Goal: Navigation & Orientation: Understand site structure

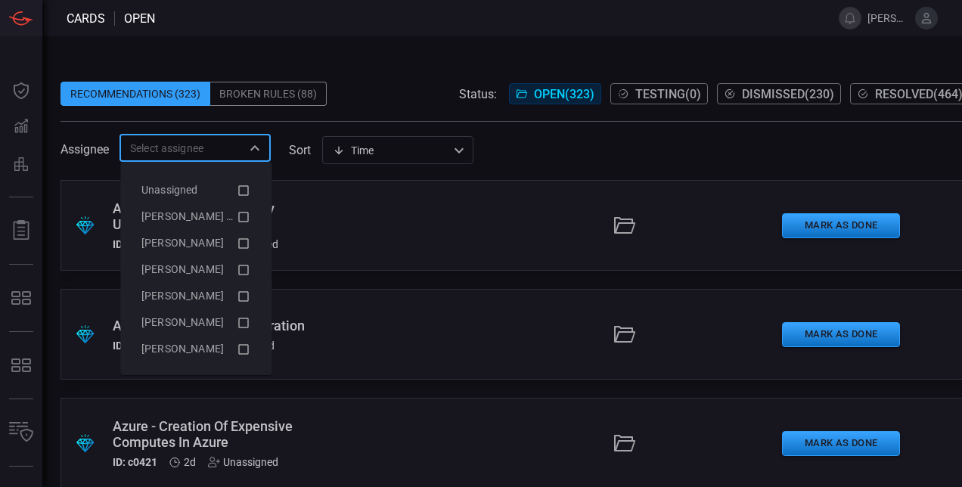
click at [184, 154] on input "text" at bounding box center [182, 147] width 117 height 19
click at [364, 110] on span at bounding box center [514, 113] width 909 height 15
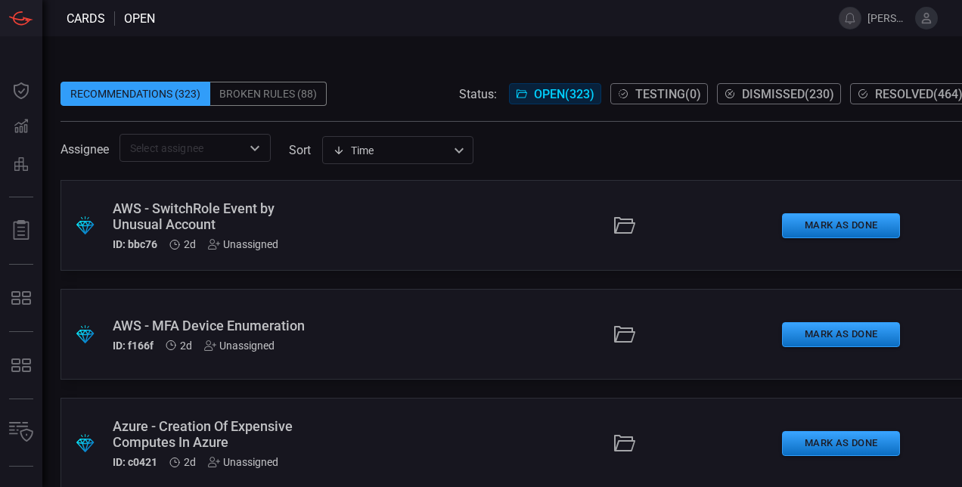
click at [357, 74] on span at bounding box center [514, 70] width 909 height 23
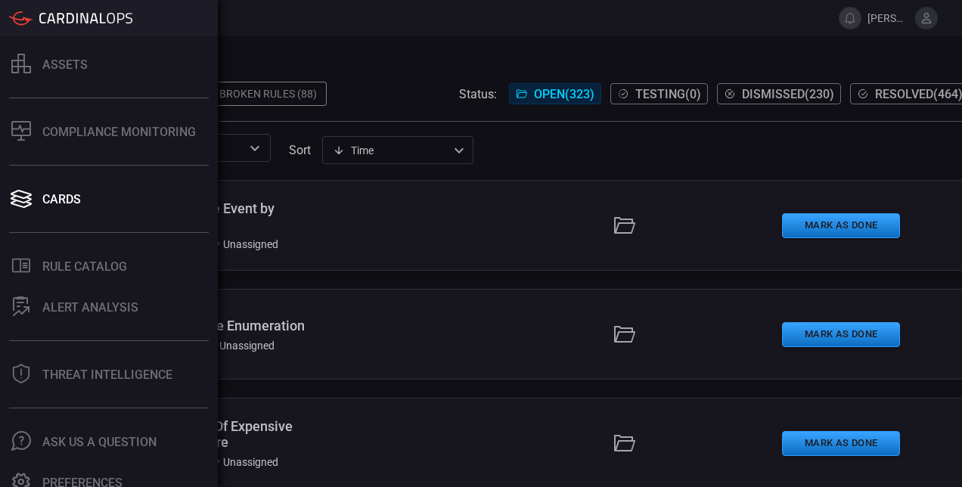
scroll to position [441, 0]
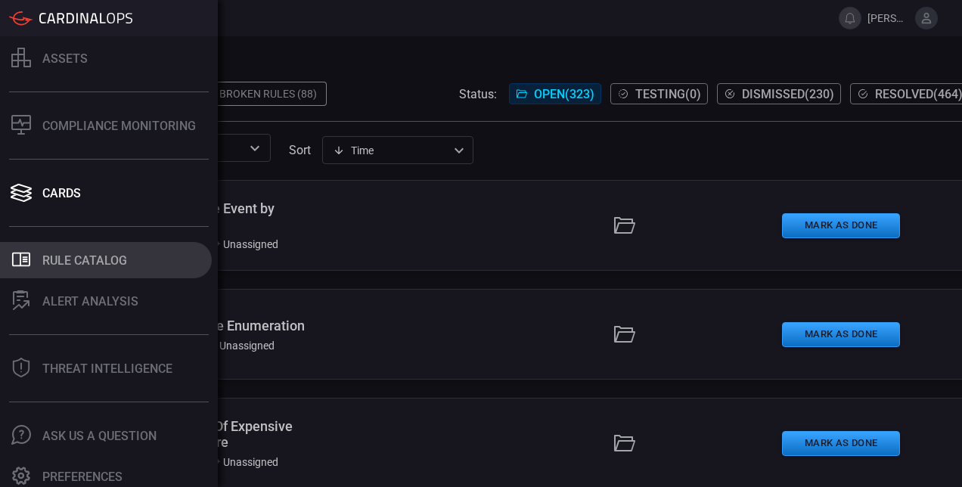
click at [138, 248] on button ".st0_rule_catalog_icon{fill: currentColor;} Rule Catalog" at bounding box center [106, 260] width 212 height 36
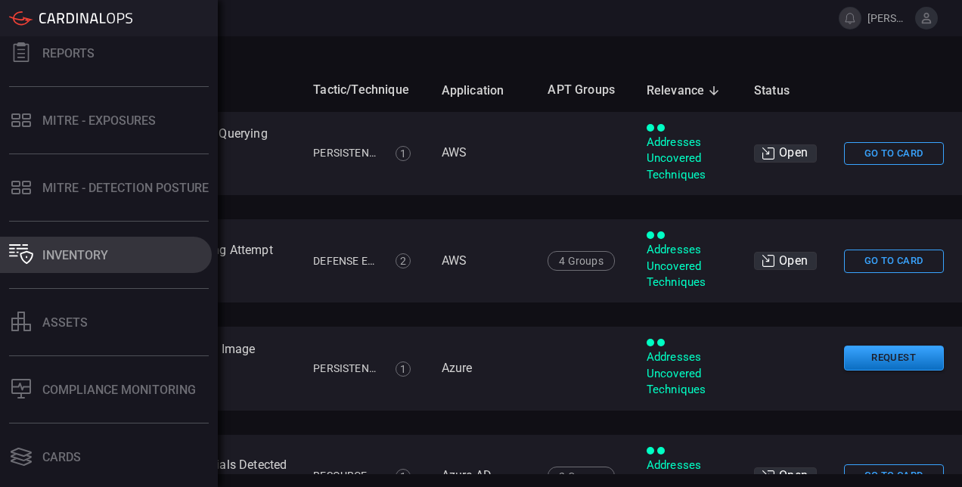
scroll to position [177, 0]
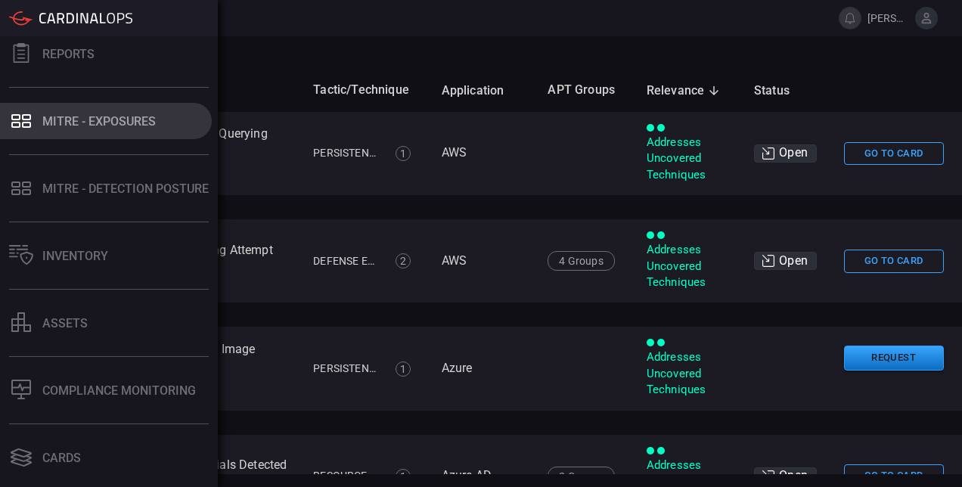
click at [122, 138] on button "MITRE - Exposures" at bounding box center [106, 121] width 212 height 36
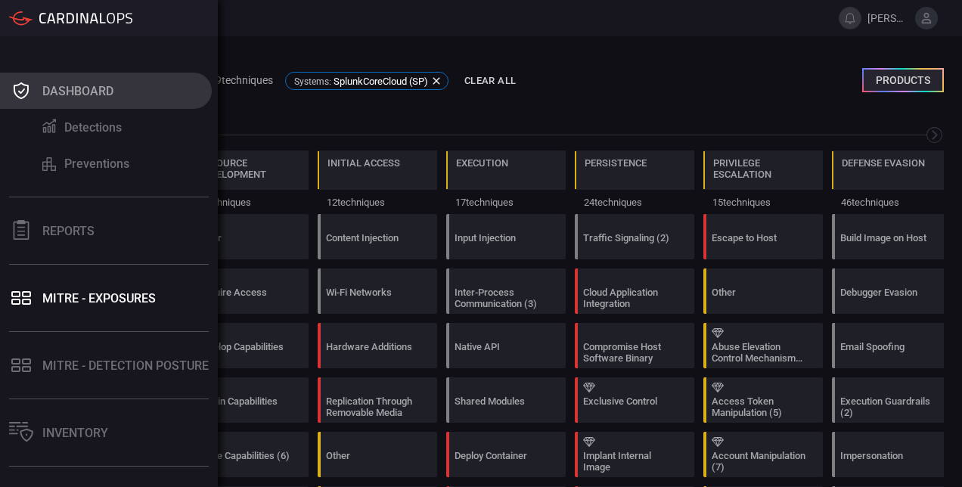
click at [79, 79] on button "Dashboard" at bounding box center [106, 91] width 212 height 36
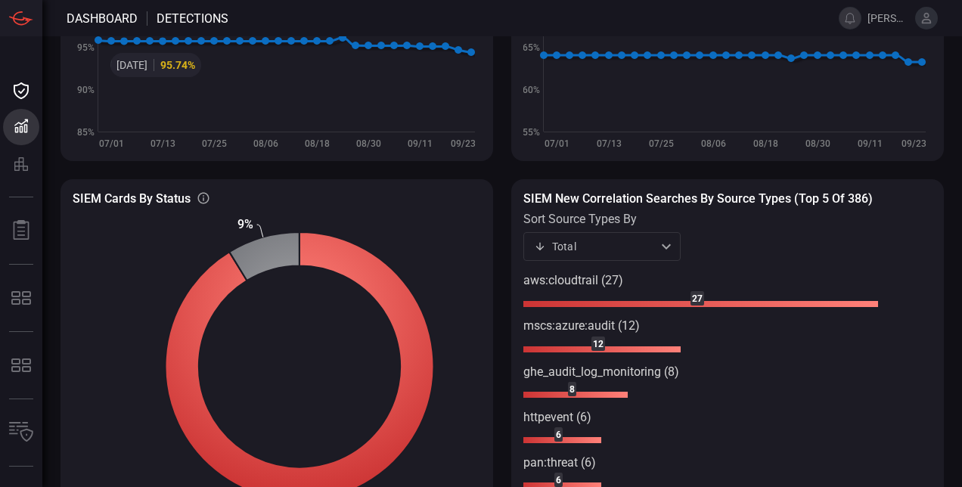
scroll to position [203, 0]
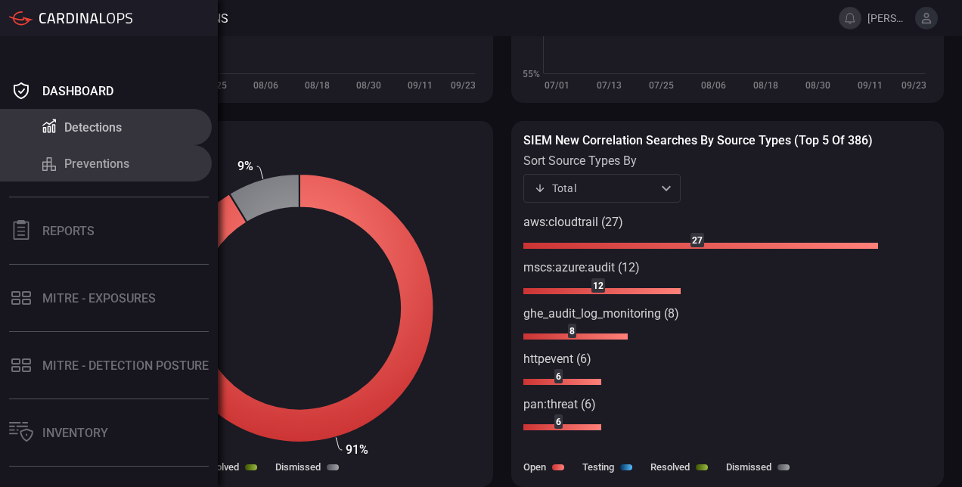
click at [90, 165] on div "Preventions" at bounding box center [96, 163] width 65 height 14
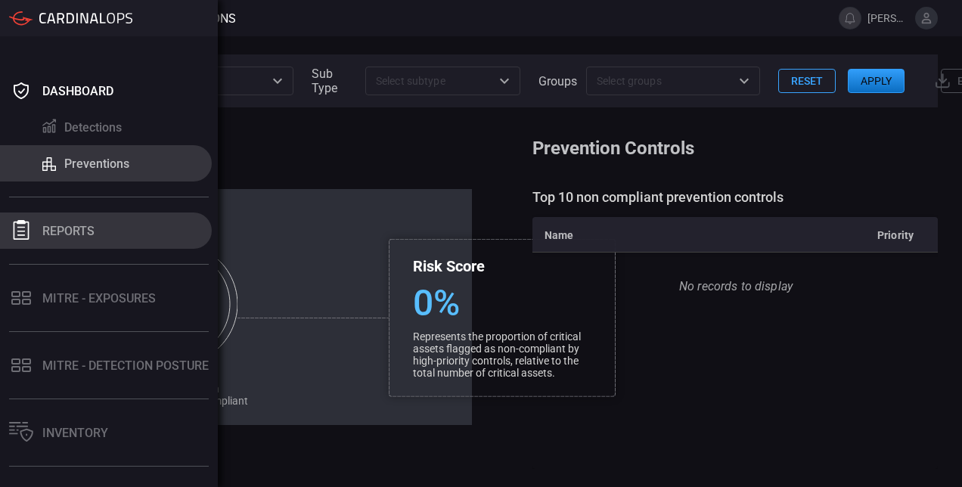
click at [80, 215] on button "Reports" at bounding box center [106, 230] width 212 height 36
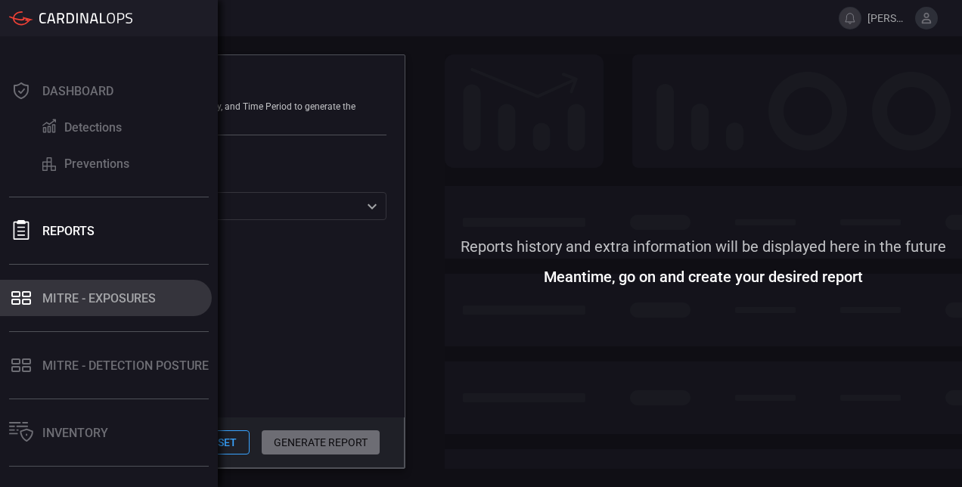
click at [48, 291] on div "MITRE - Exposures" at bounding box center [98, 298] width 113 height 14
